Goal: Task Accomplishment & Management: Complete application form

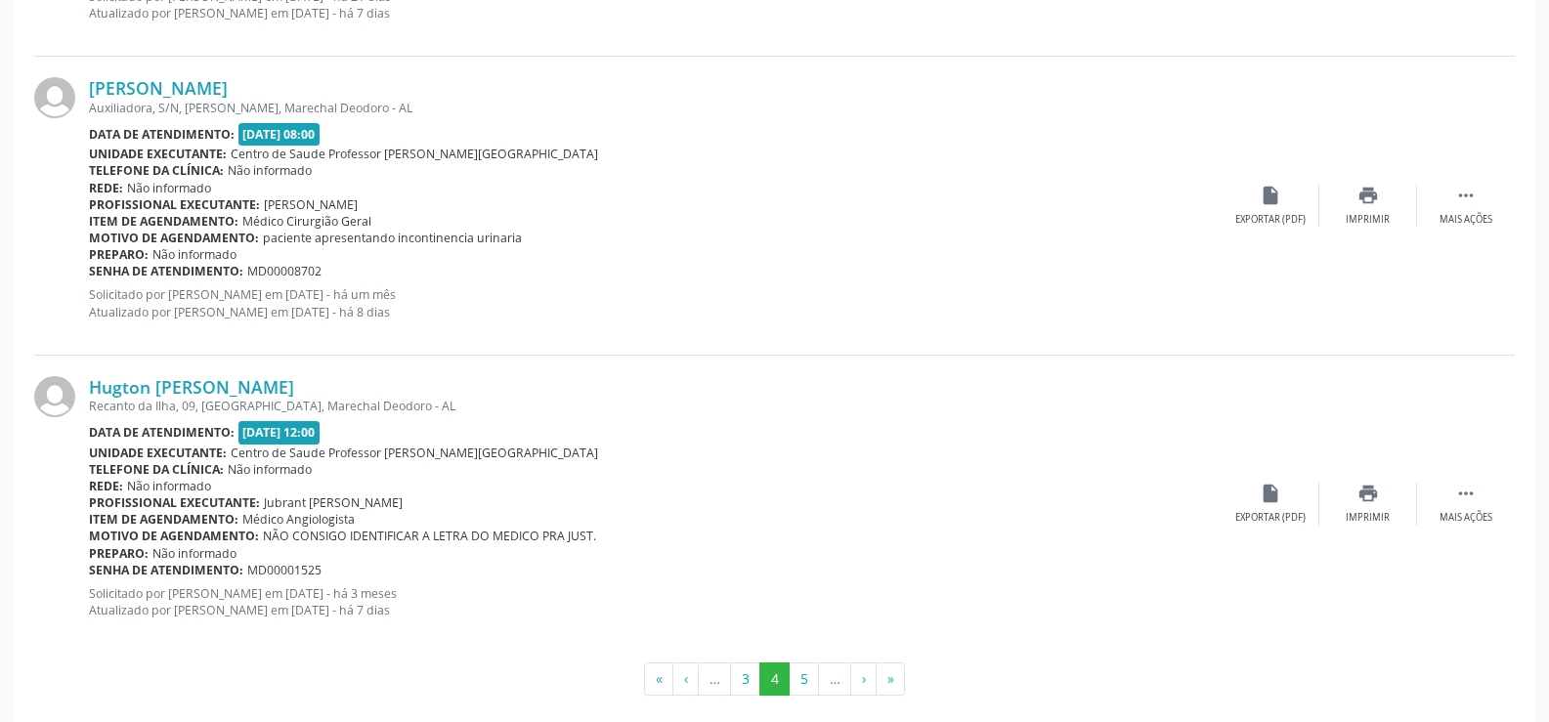
scroll to position [4457, 0]
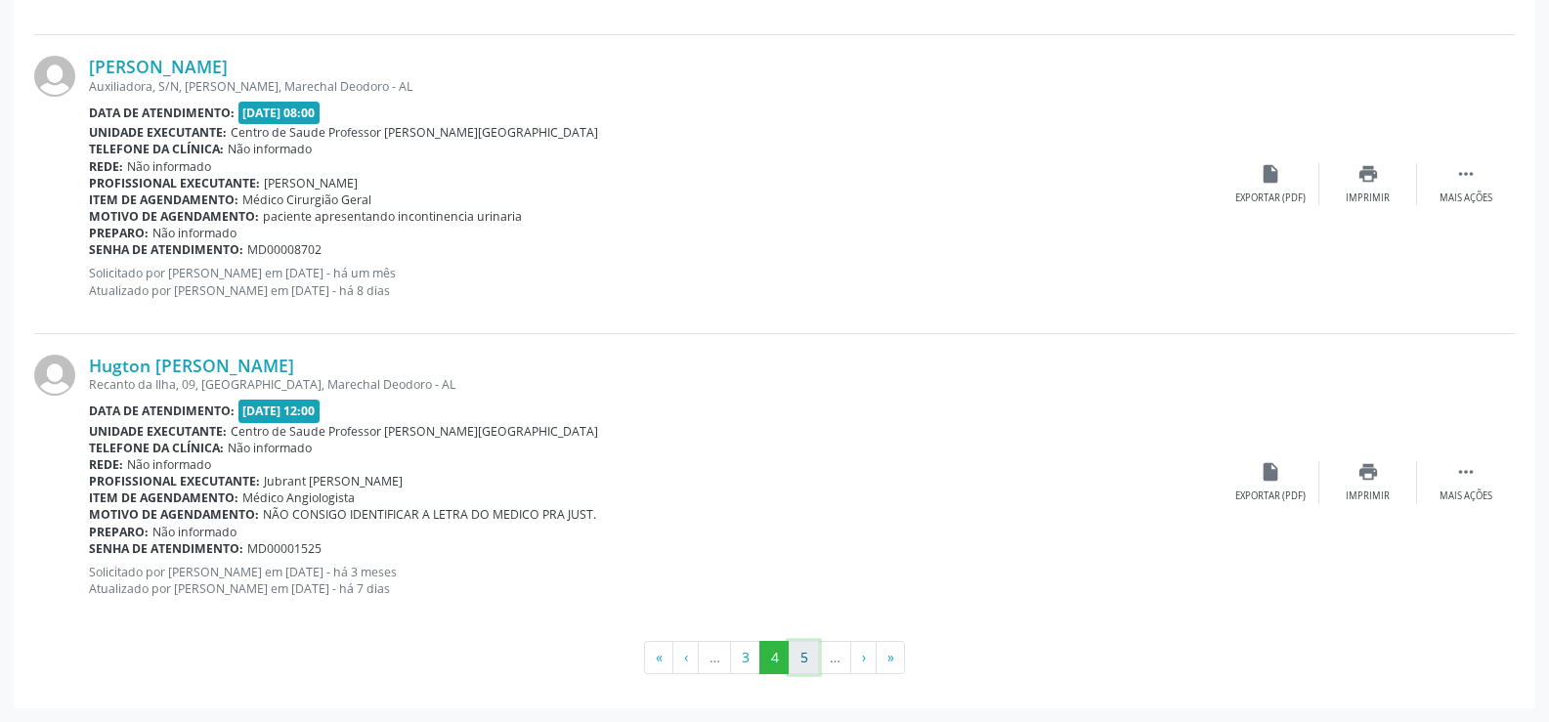
click at [796, 655] on button "5" at bounding box center [804, 657] width 30 height 33
click at [801, 651] on button "6" at bounding box center [804, 657] width 30 height 33
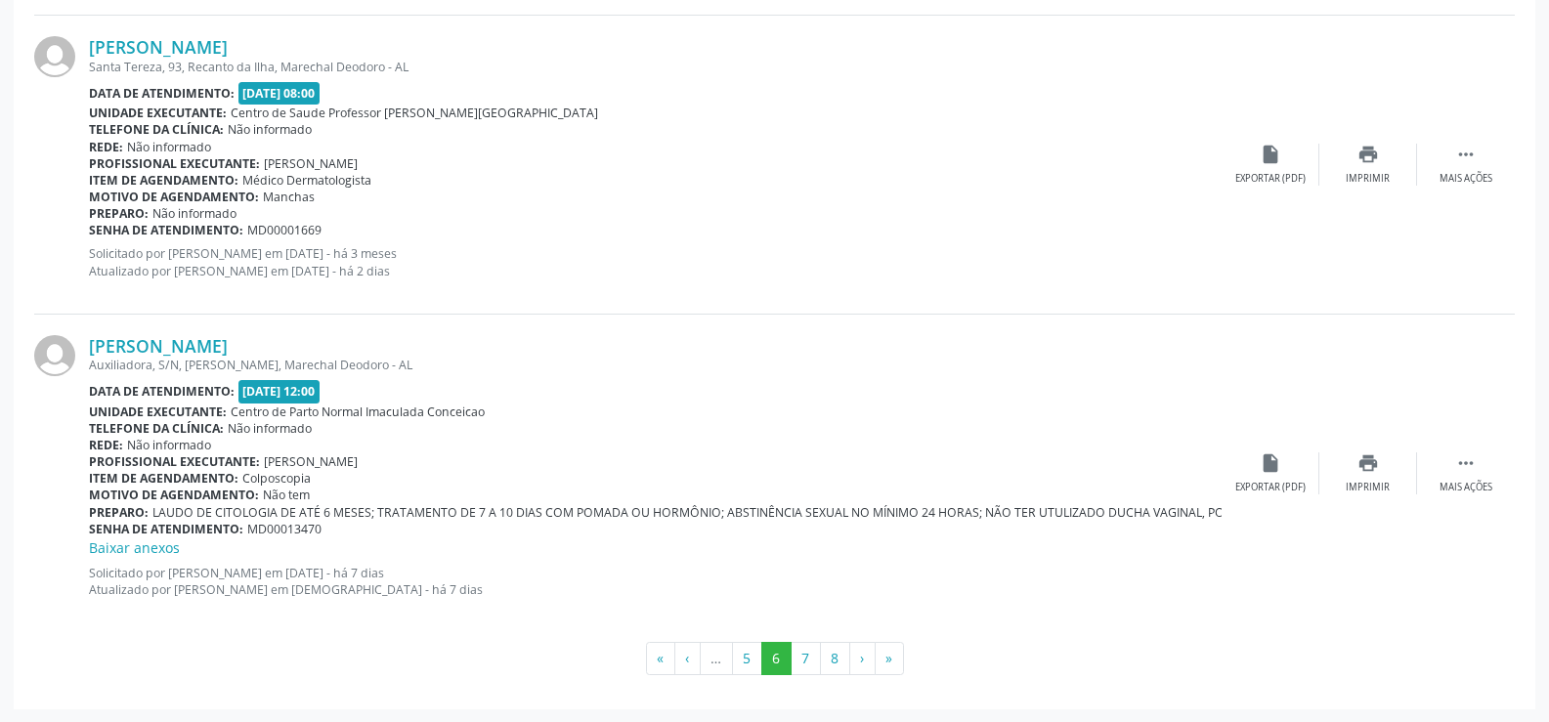
scroll to position [4477, 0]
click at [810, 668] on button "7" at bounding box center [805, 657] width 30 height 33
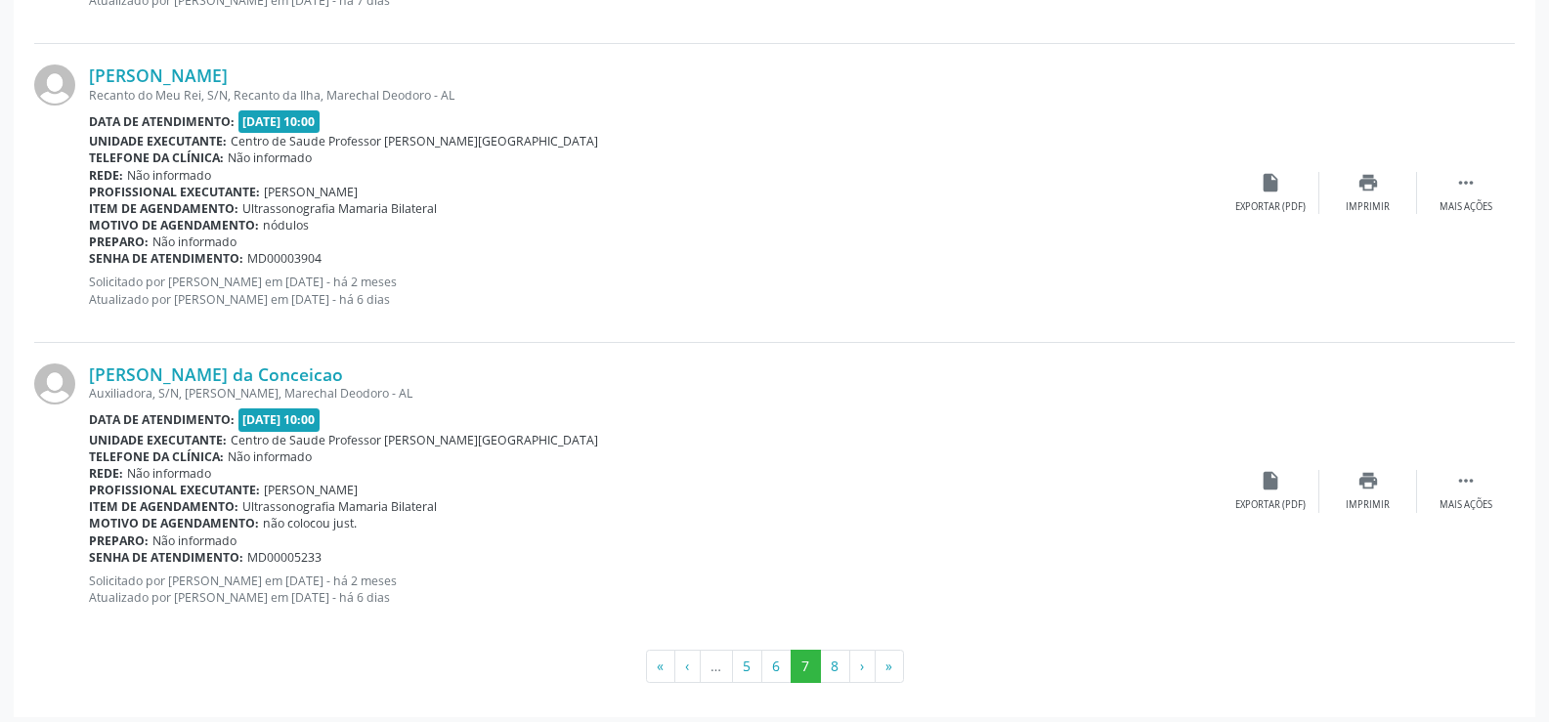
scroll to position [4518, 0]
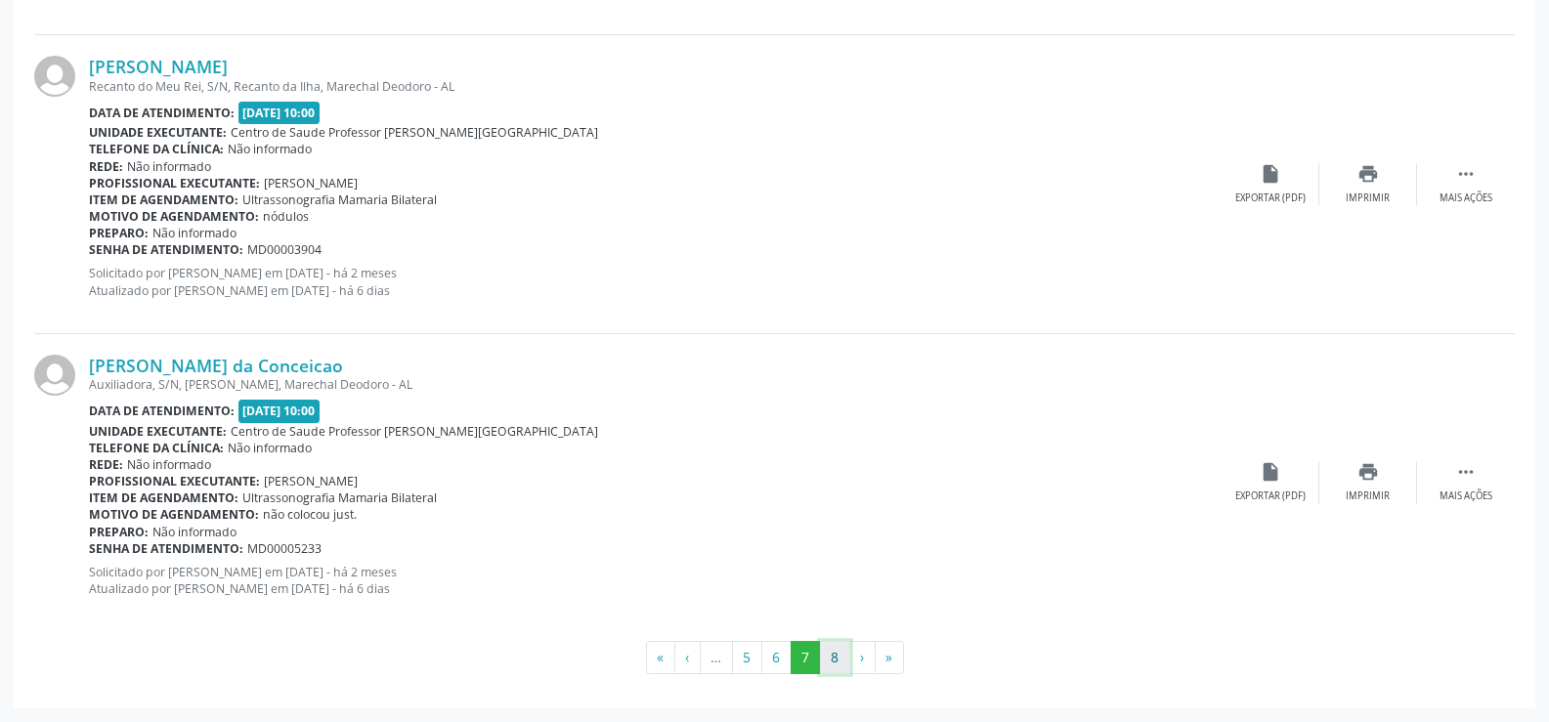
click at [835, 665] on button "8" at bounding box center [835, 657] width 30 height 33
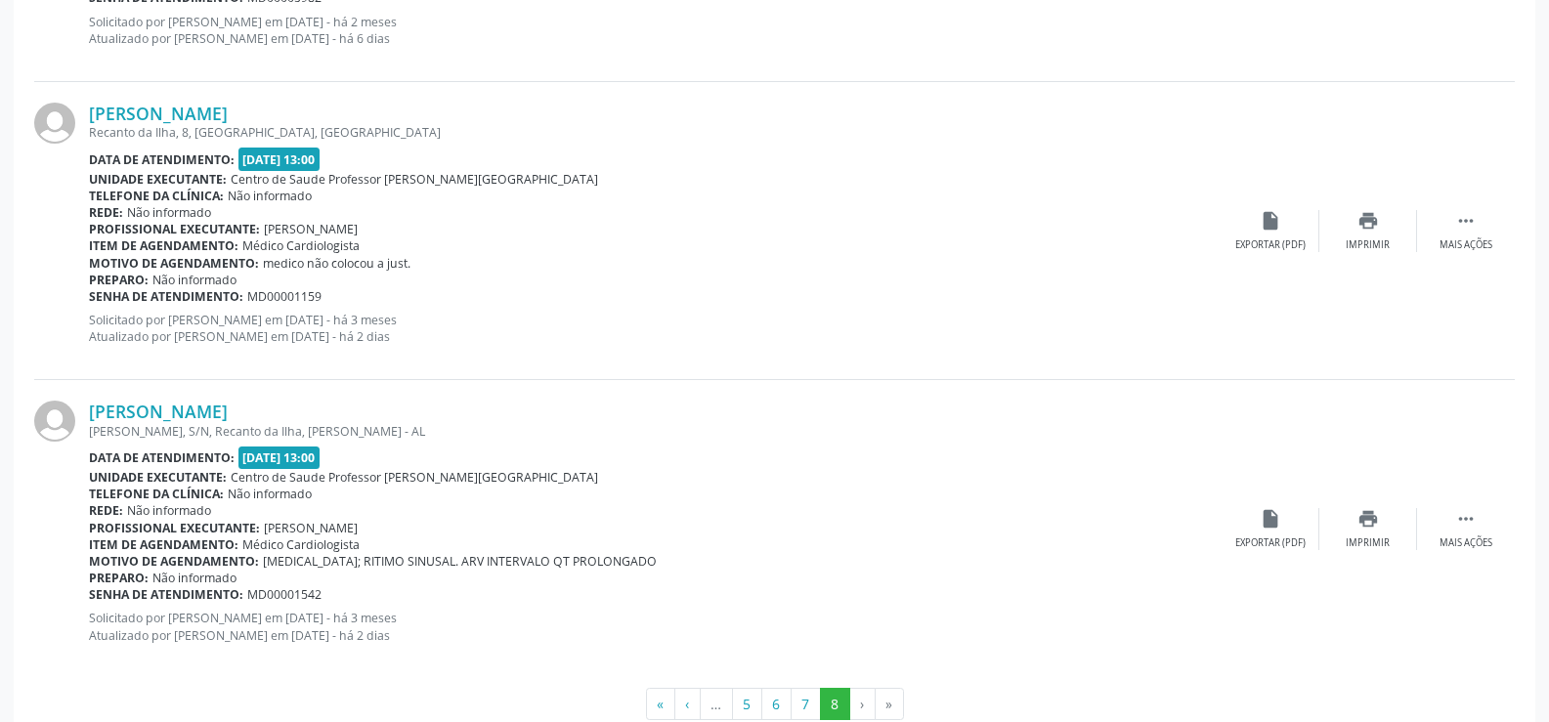
scroll to position [2666, 0]
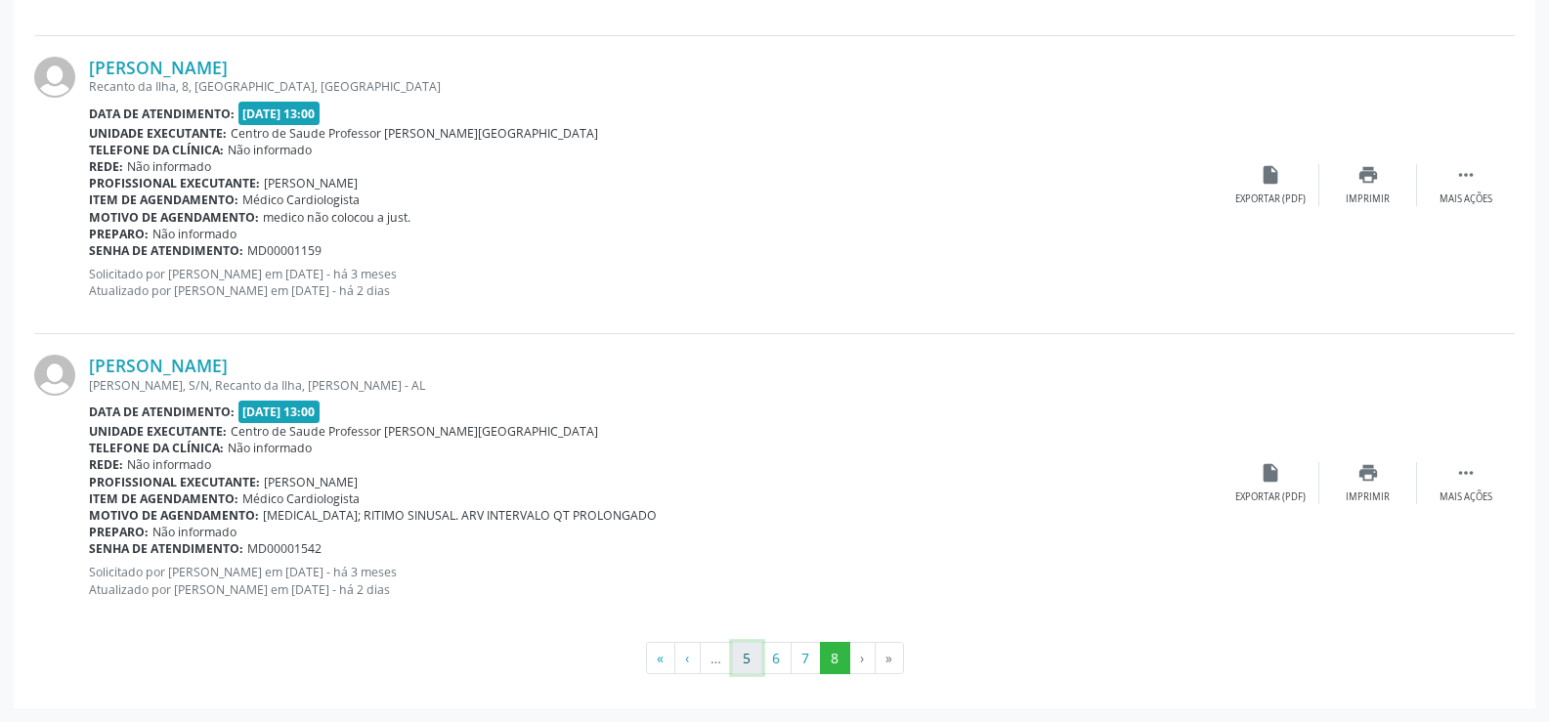
click at [754, 665] on button "5" at bounding box center [747, 658] width 30 height 33
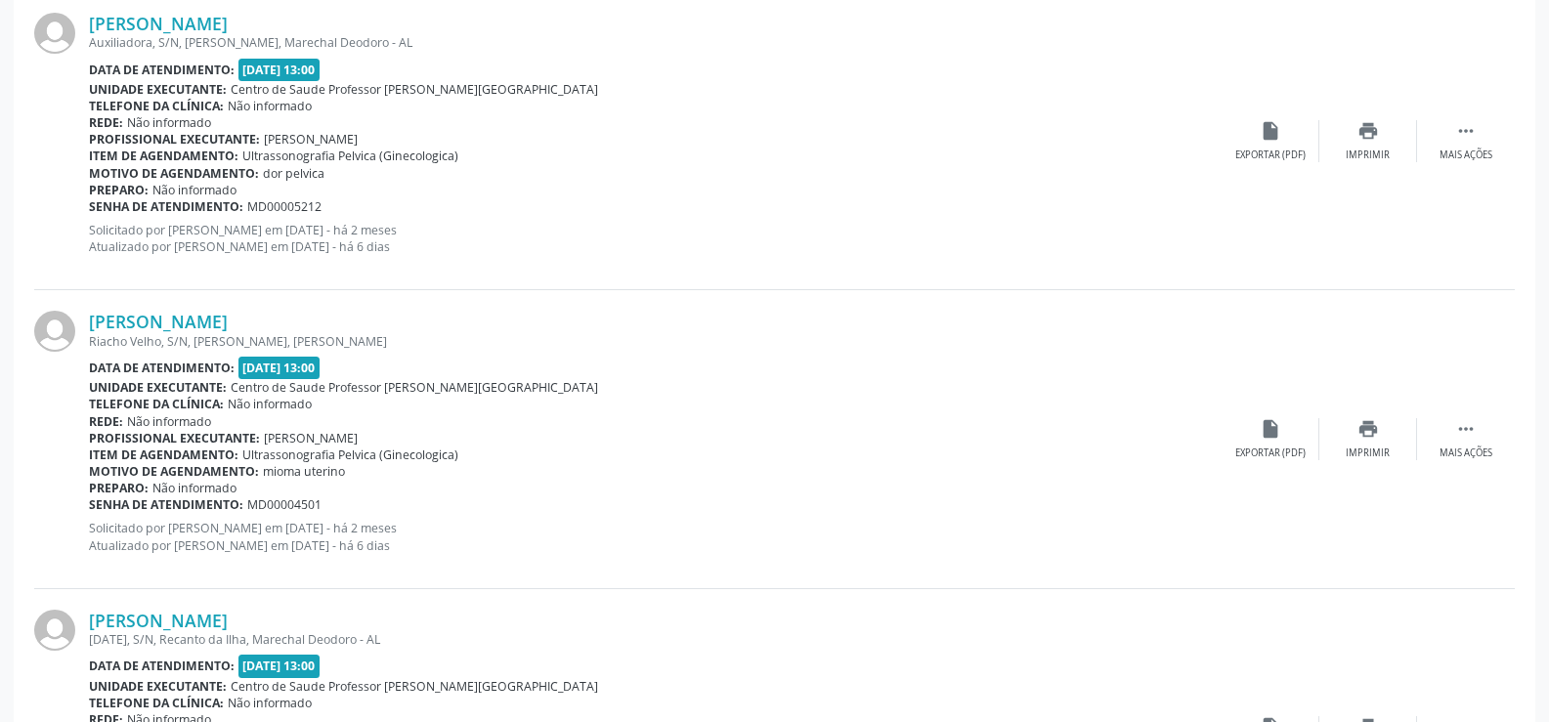
scroll to position [4457, 0]
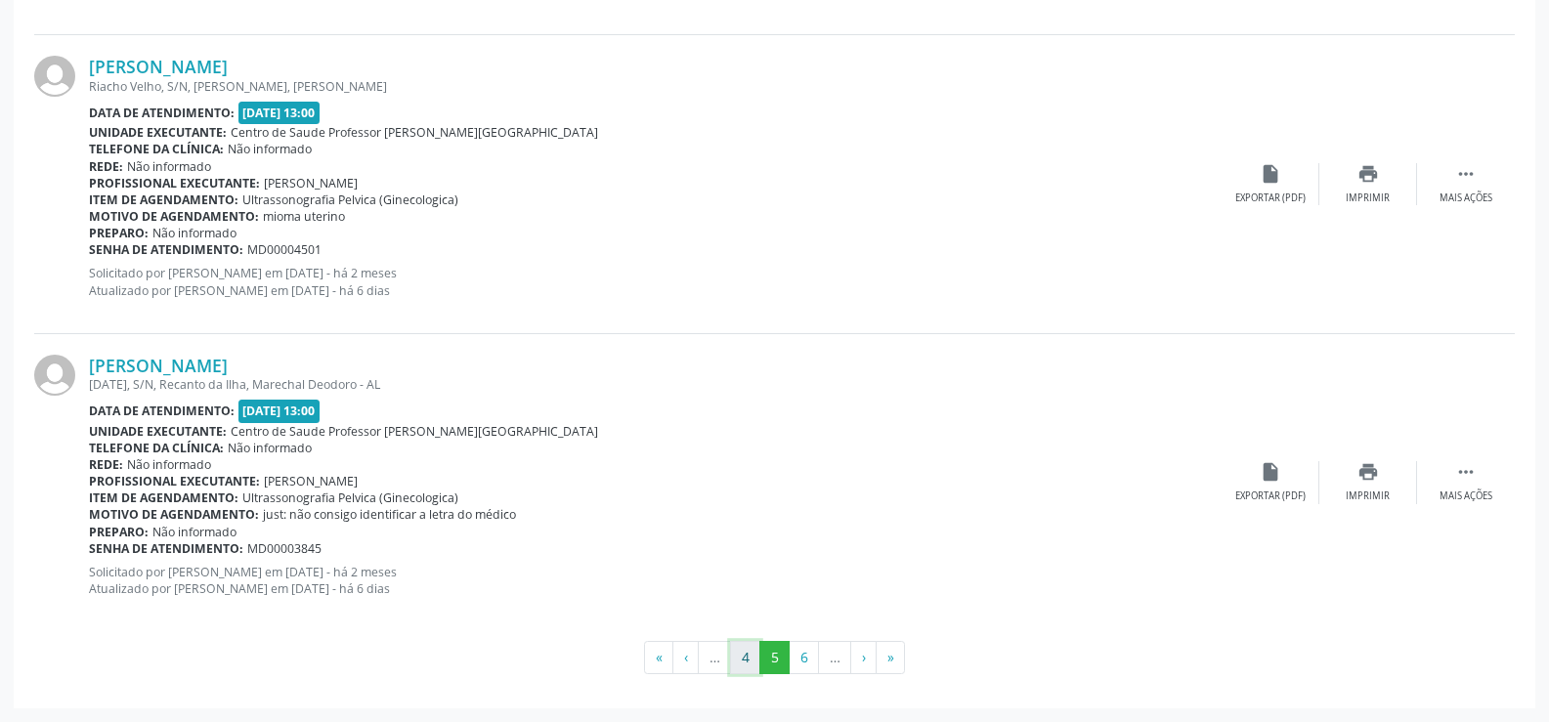
click at [754, 646] on button "4" at bounding box center [745, 657] width 30 height 33
click at [749, 654] on button "3" at bounding box center [745, 657] width 30 height 33
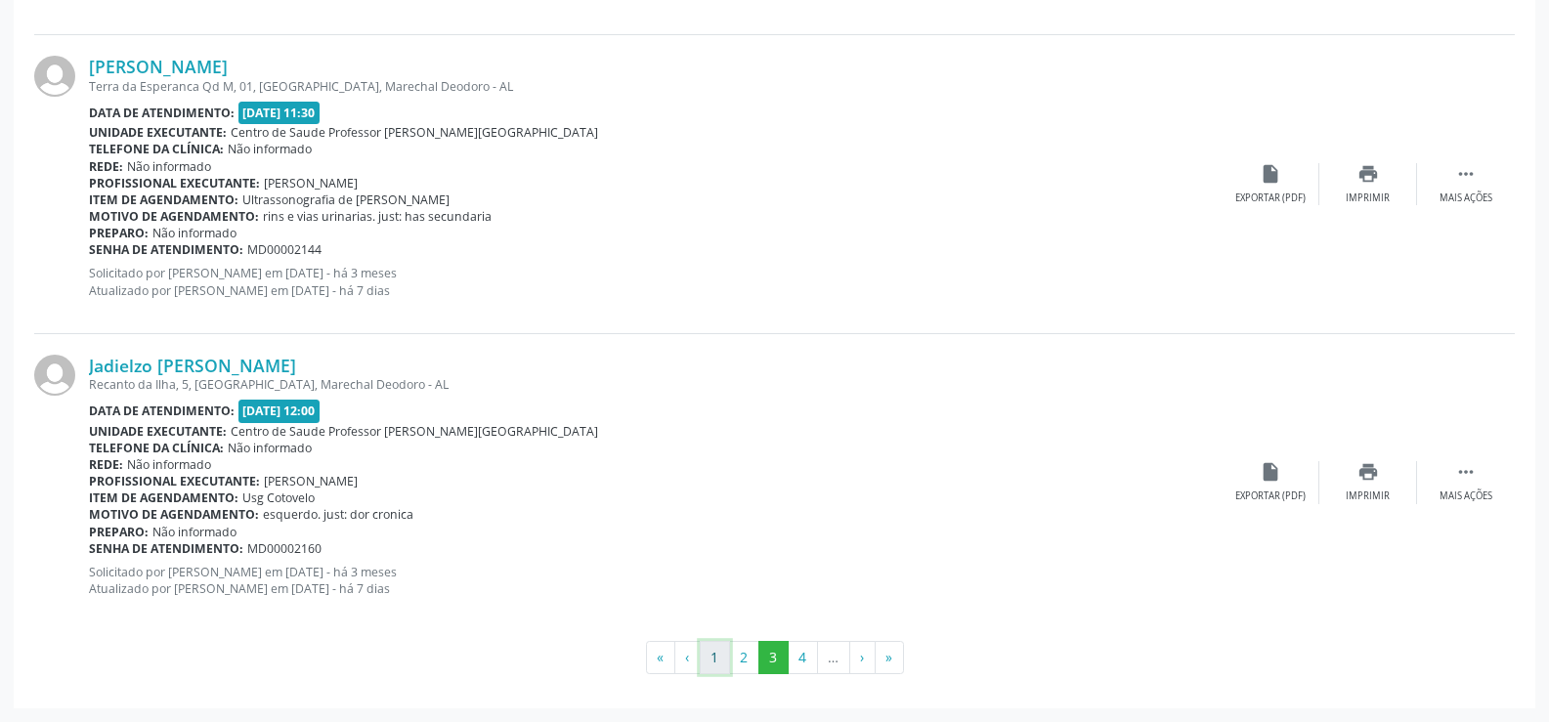
click at [718, 657] on button "1" at bounding box center [715, 657] width 30 height 33
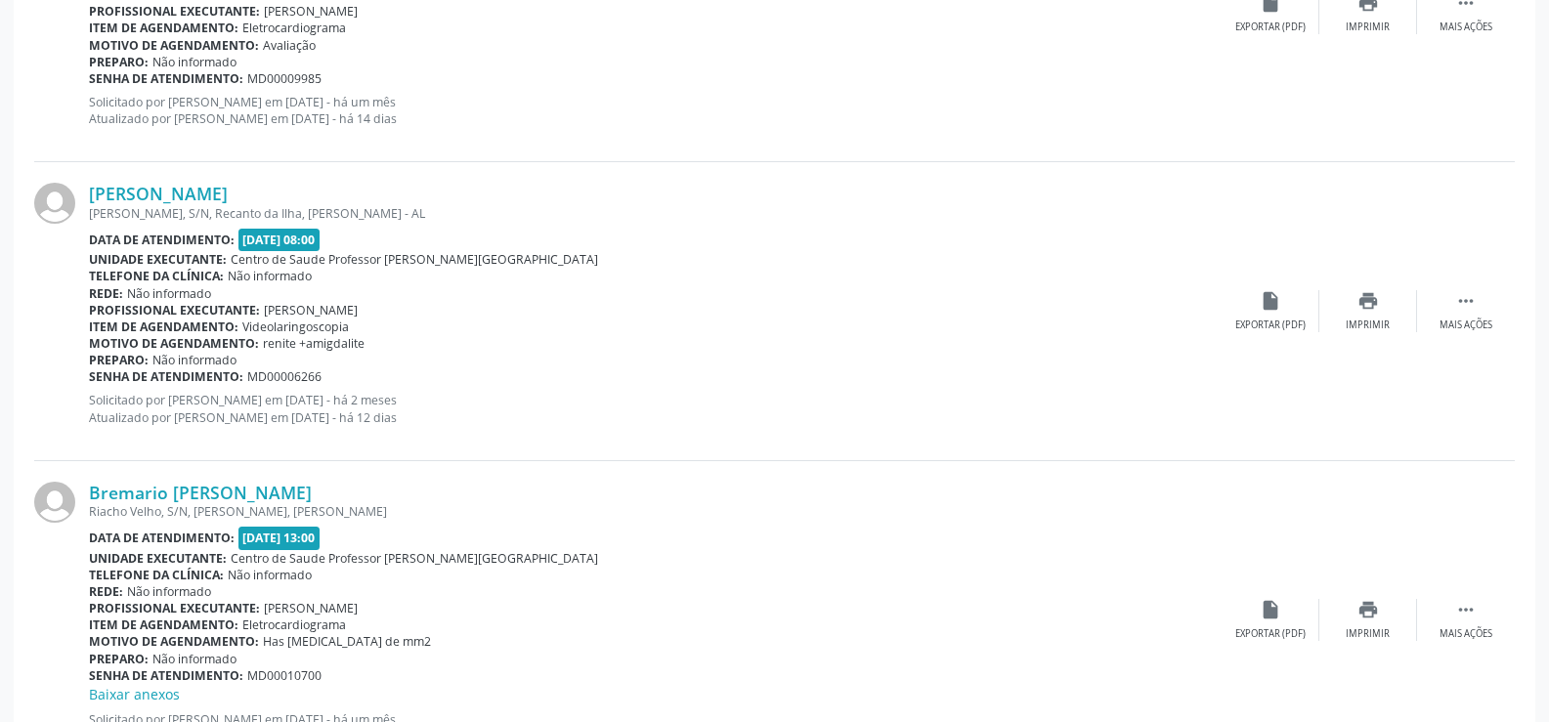
scroll to position [4477, 0]
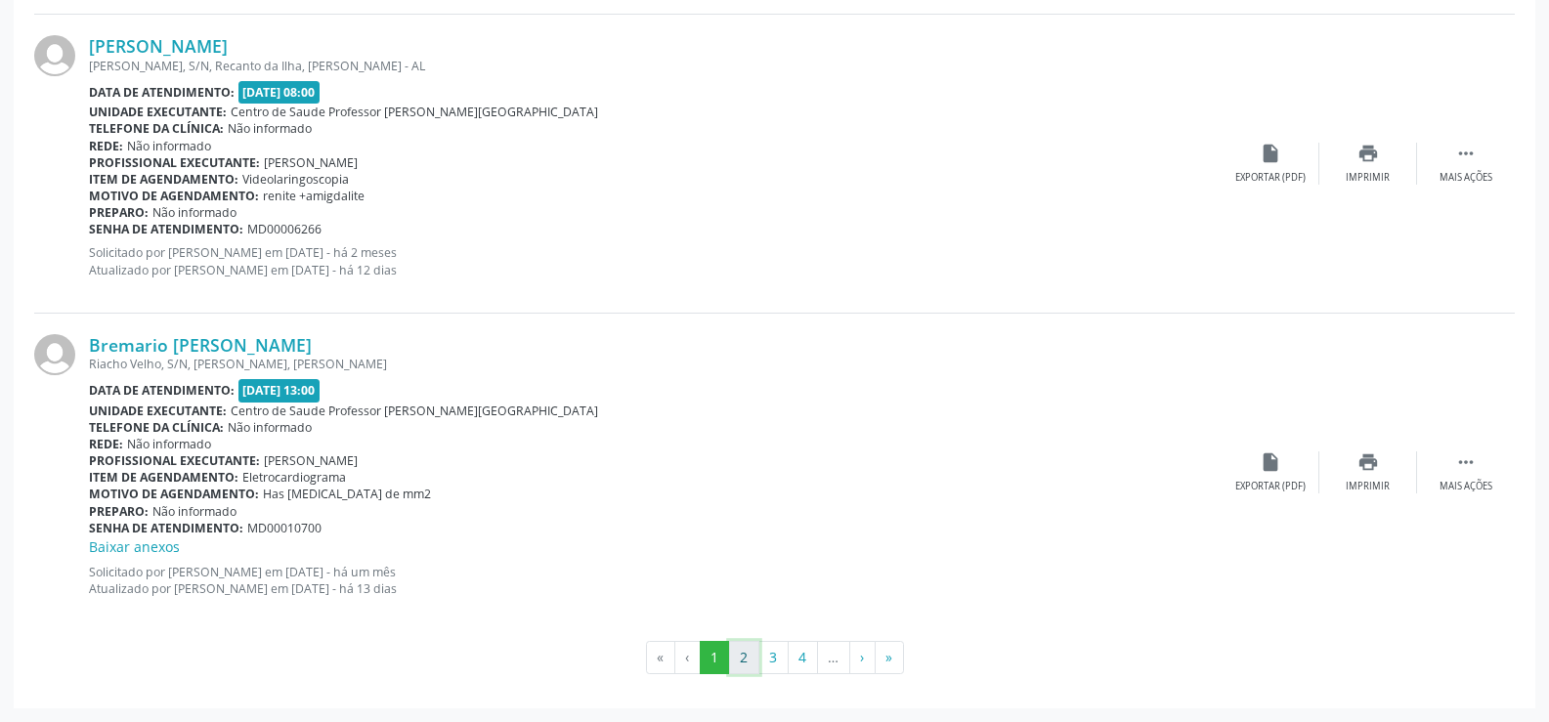
click at [748, 658] on button "2" at bounding box center [744, 657] width 30 height 33
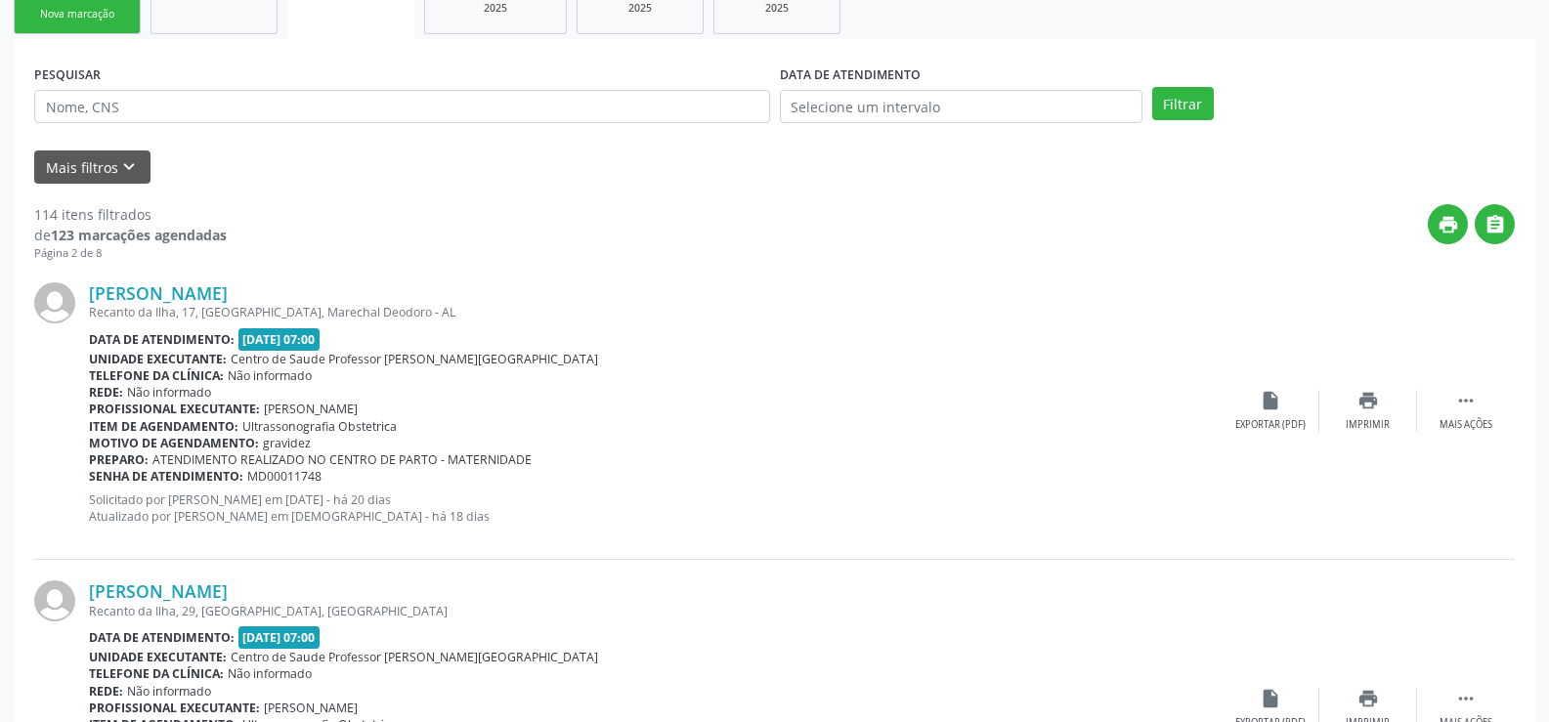
scroll to position [80, 0]
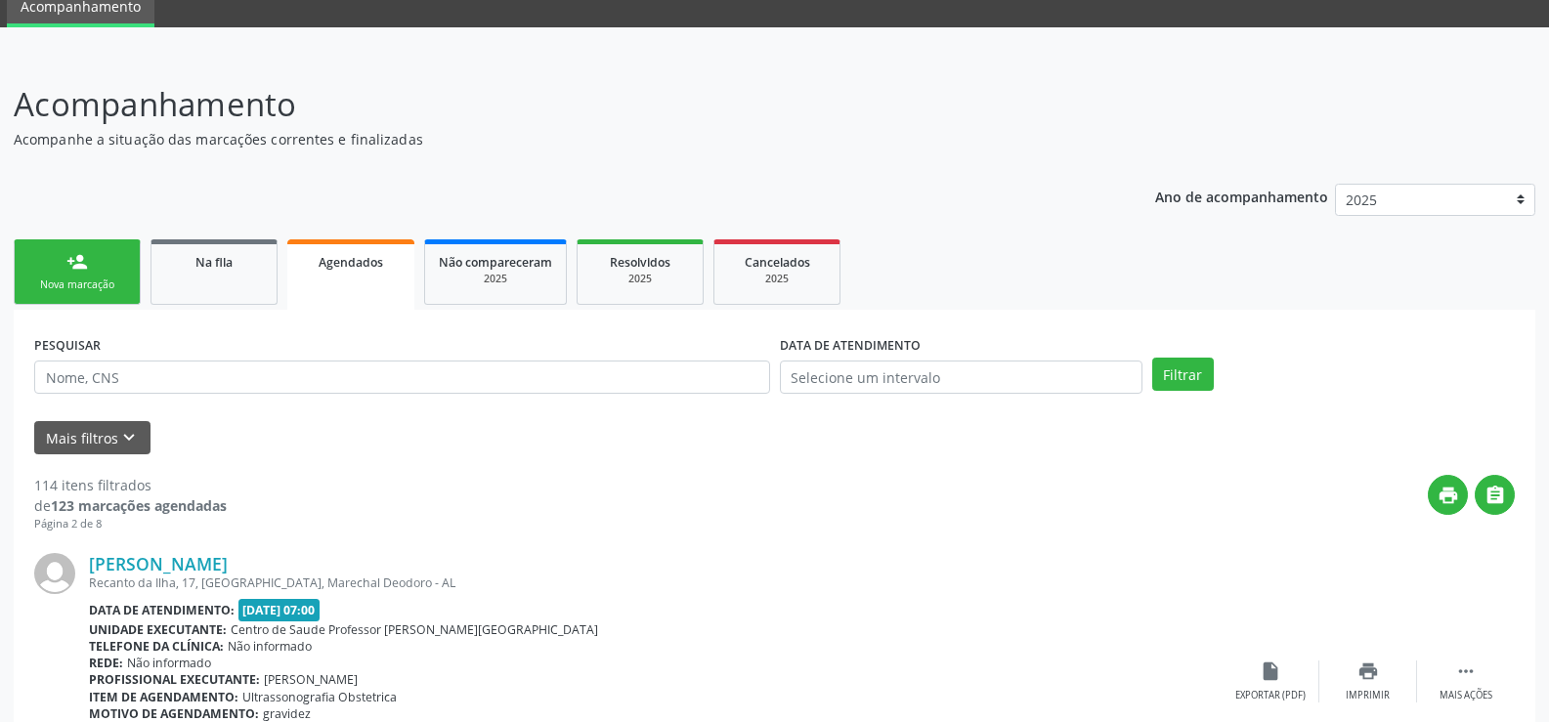
click at [92, 270] on link "person_add Nova marcação" at bounding box center [77, 271] width 127 height 65
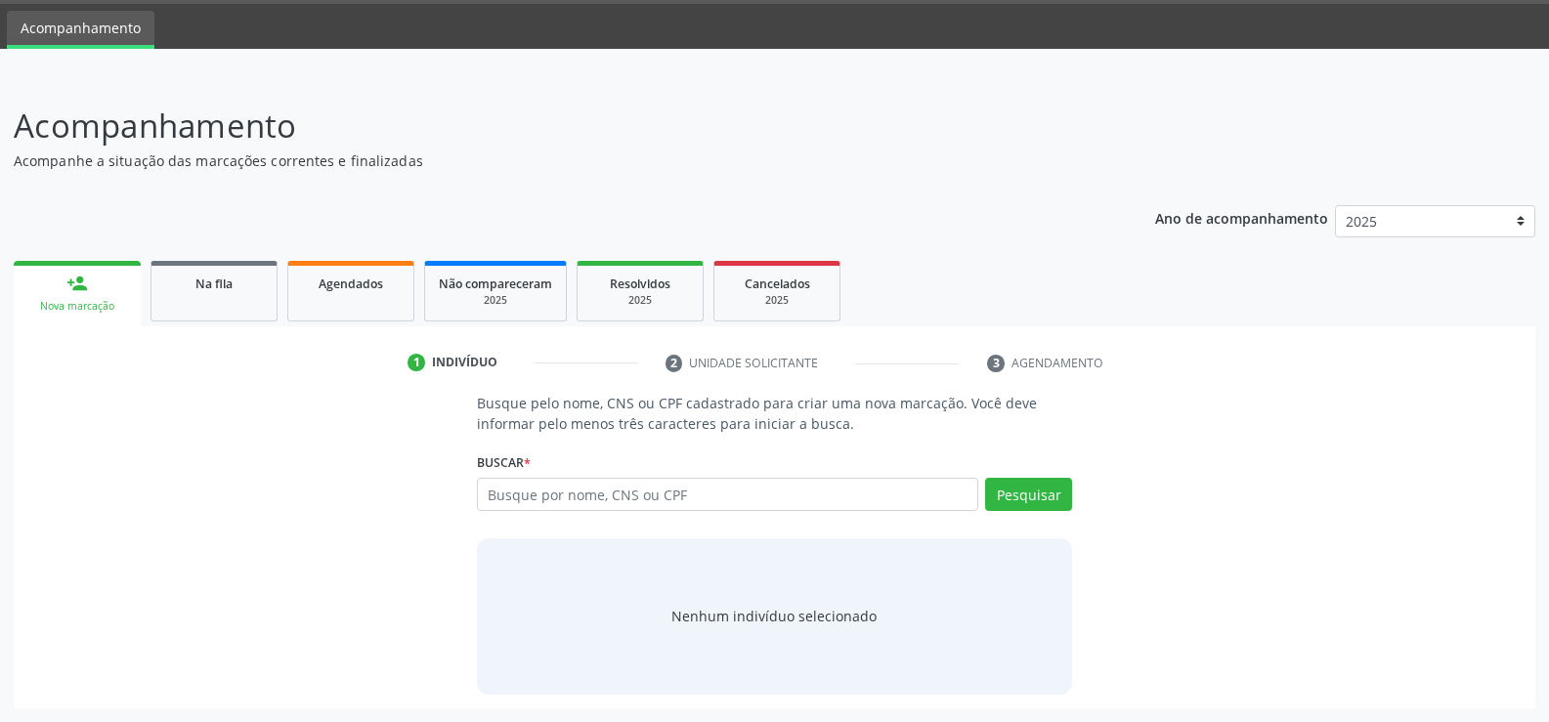
scroll to position [59, 0]
click at [541, 488] on input "text" at bounding box center [727, 494] width 501 height 33
click at [1010, 498] on button "Pesquisar" at bounding box center [1028, 494] width 87 height 33
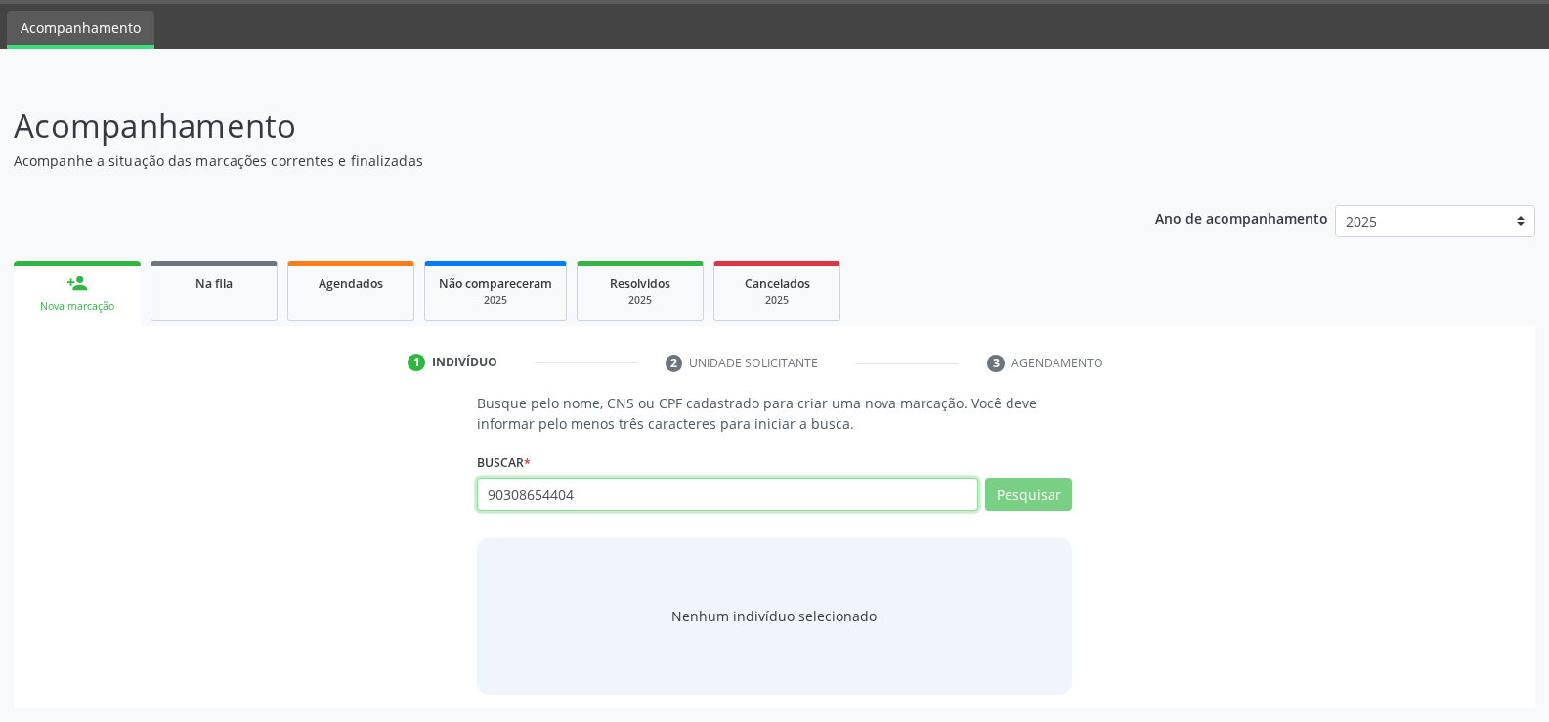
click at [648, 495] on input "90308654404" at bounding box center [727, 494] width 501 height 33
type input "9"
type input "9030"
